Goal: Task Accomplishment & Management: Use online tool/utility

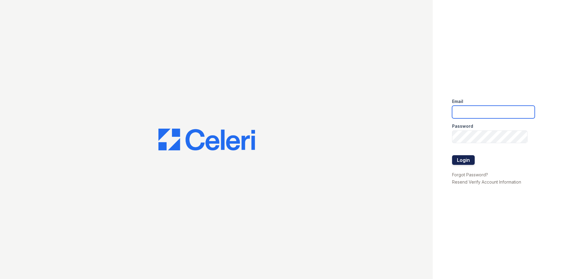
type input "[EMAIL_ADDRESS][DOMAIN_NAME]"
click at [459, 162] on button "Login" at bounding box center [463, 160] width 23 height 10
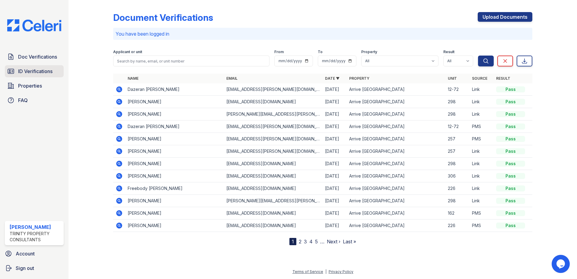
click at [15, 68] on link "ID Verifications" at bounding box center [34, 71] width 59 height 12
